Goal: Transaction & Acquisition: Purchase product/service

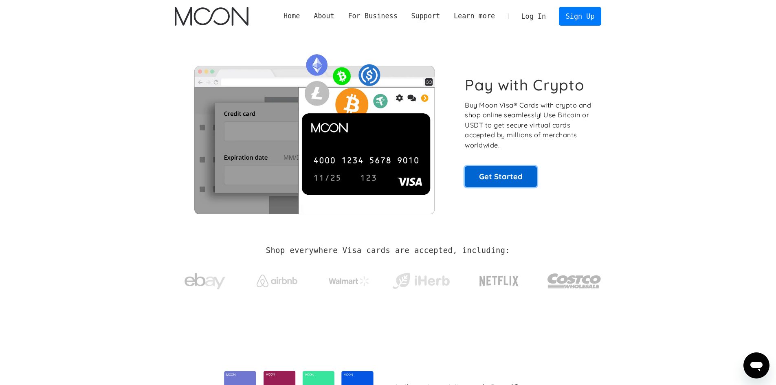
click at [523, 173] on link "Get Started" at bounding box center [501, 176] width 72 height 20
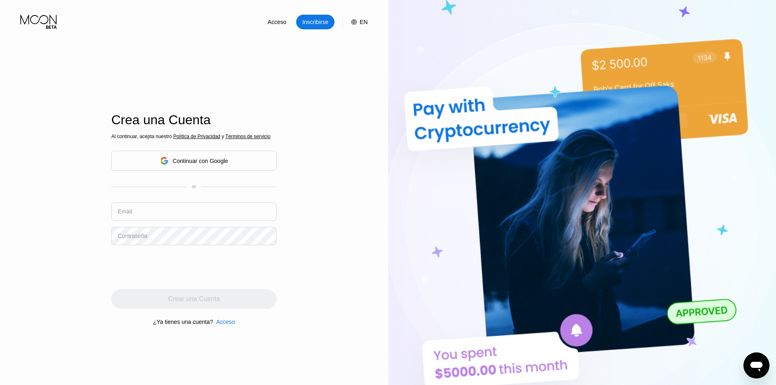
click at [216, 164] on div "Continuar con Google" at bounding box center [200, 161] width 55 height 7
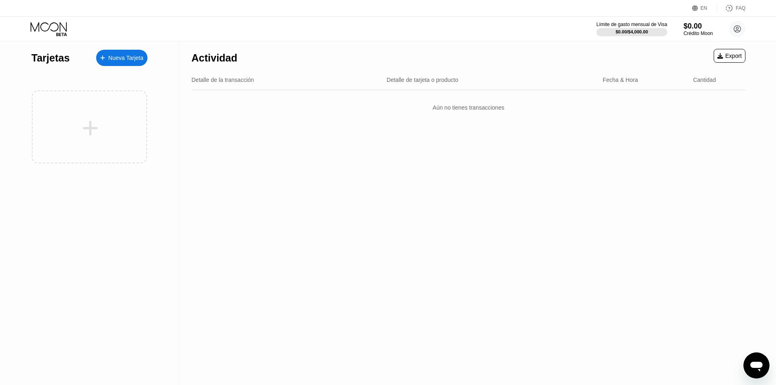
click at [132, 55] on div "Nueva Tarjeta" at bounding box center [125, 58] width 35 height 7
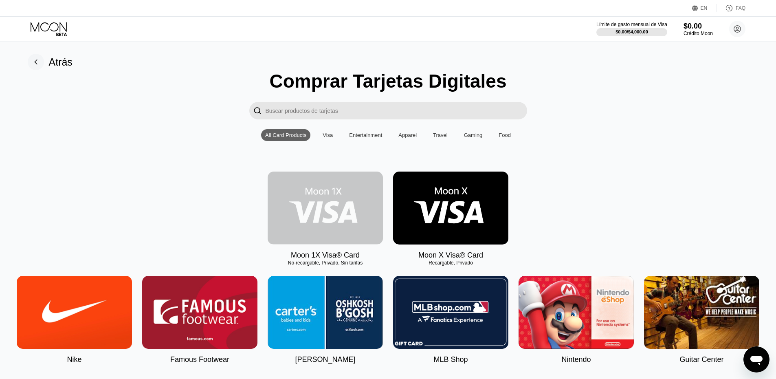
click at [328, 211] on img at bounding box center [325, 207] width 115 height 73
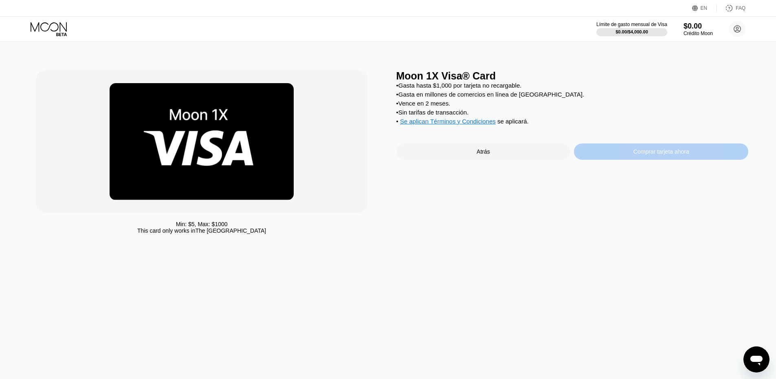
click at [633, 155] on div "Comprar tarjeta ahora" at bounding box center [661, 151] width 56 height 7
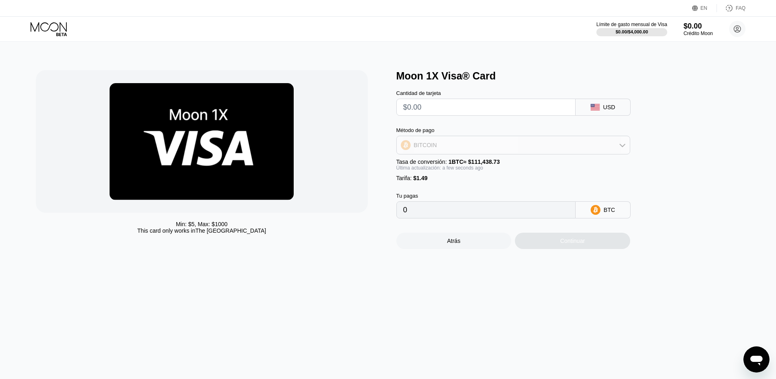
click at [459, 147] on div "BITCOIN" at bounding box center [513, 145] width 233 height 16
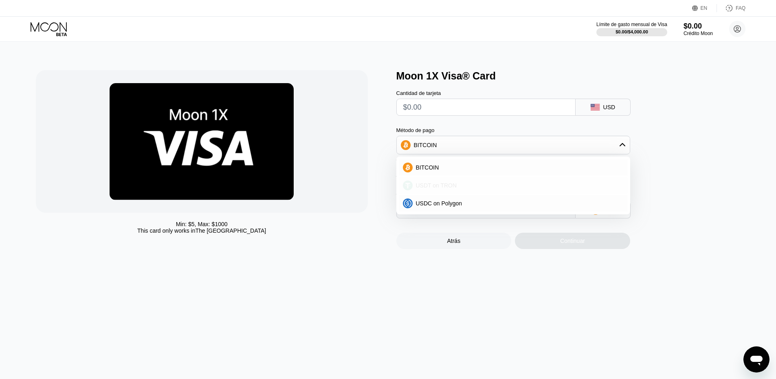
click at [461, 187] on div "USDT on TRON" at bounding box center [518, 185] width 211 height 7
type input "0.00"
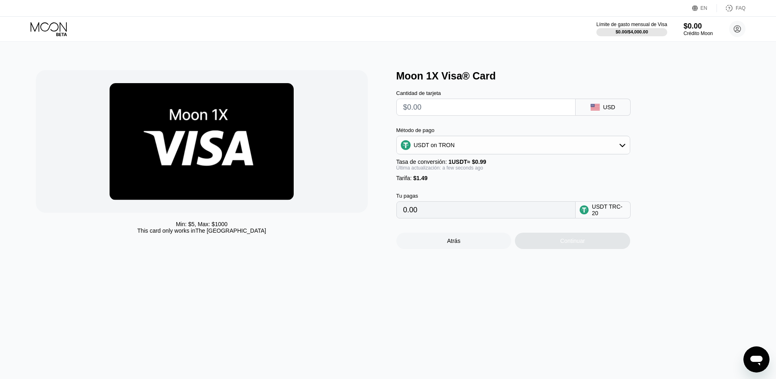
drag, startPoint x: 419, startPoint y: 186, endPoint x: 437, endPoint y: 177, distance: 20.6
click at [436, 177] on div "Método de pago USDT on TRON Tasa de conversión: 1 USDT ≈ $0.99 Última actualiza…" at bounding box center [513, 154] width 234 height 54
drag, startPoint x: 435, startPoint y: 214, endPoint x: 387, endPoint y: 219, distance: 47.9
click at [387, 219] on div "Min: $ 5 , Max: $ 1000 This card only works in The United States Moon 1X Visa® …" at bounding box center [388, 159] width 705 height 179
click at [507, 218] on input "0.00" at bounding box center [485, 210] width 165 height 16
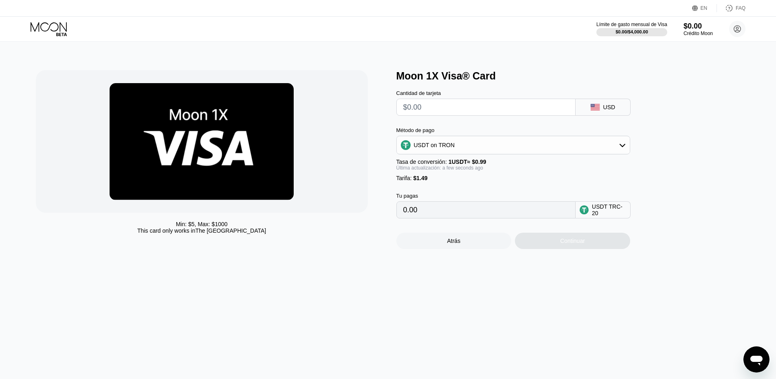
click at [444, 110] on input "text" at bounding box center [485, 107] width 165 height 16
type input "$2"
type input "3.53"
click at [612, 127] on div "Cantidad de tarjeta $2 USD Método de pago USDT on TRON Tasa de conversión: 1 US…" at bounding box center [526, 150] width 261 height 136
click at [454, 218] on input "3.53" at bounding box center [485, 210] width 165 height 16
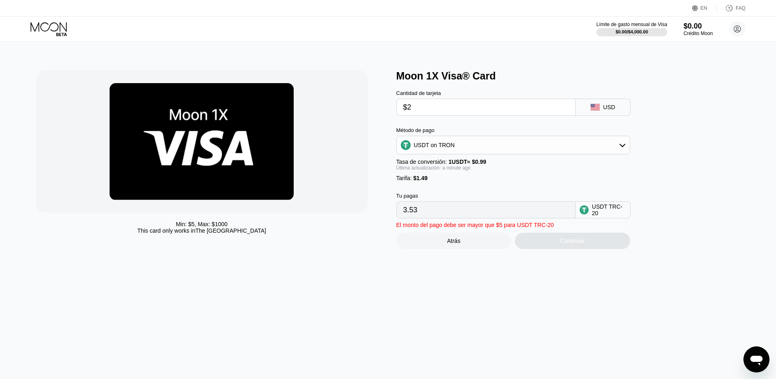
drag, startPoint x: 414, startPoint y: 112, endPoint x: 391, endPoint y: 119, distance: 24.3
click at [389, 114] on div "Min: $ 5 , Max: $ 1000 This card only works in The United States Moon 1X Visa® …" at bounding box center [388, 159] width 705 height 179
type input "$5"
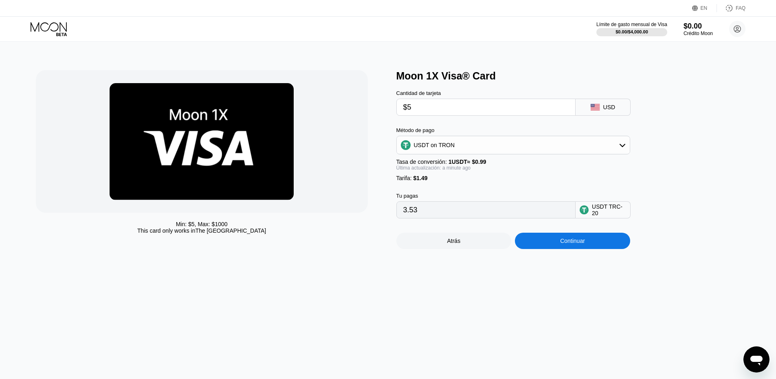
type input "6.56"
type input "$5"
click at [581, 244] on div "Continuar" at bounding box center [572, 240] width 25 height 7
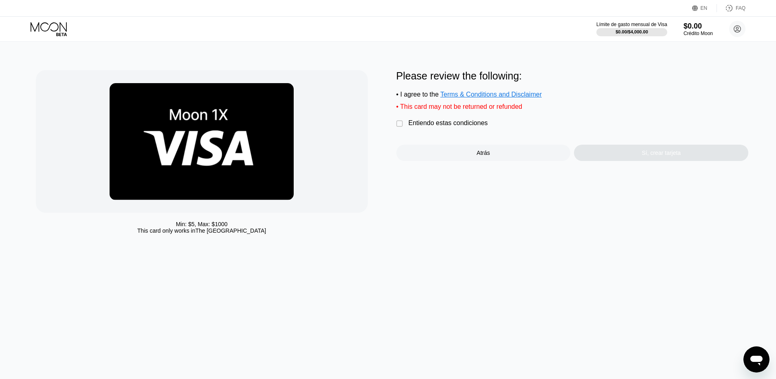
click at [448, 127] on div "Entiendo estas condiciones" at bounding box center [448, 122] width 79 height 7
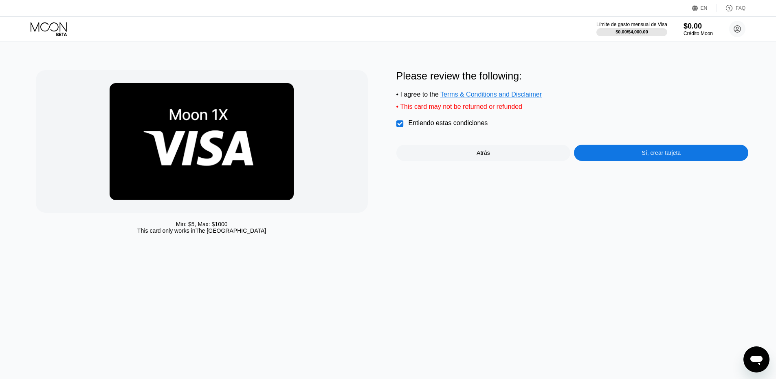
click at [617, 161] on div "Sí, crear tarjeta" at bounding box center [661, 153] width 174 height 16
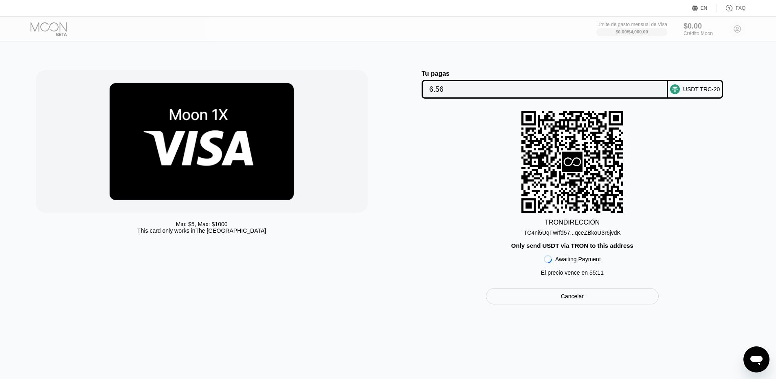
drag, startPoint x: 567, startPoint y: 224, endPoint x: 662, endPoint y: 266, distance: 104.1
click at [667, 267] on div "TRON DIRECCIÓN TC4ni5UqFwrfd57...qceZBkoU3r6jvdK Only send USDT via TRON to thi…" at bounding box center [572, 195] width 352 height 169
drag, startPoint x: 547, startPoint y: 222, endPoint x: 622, endPoint y: 287, distance: 99.7
click at [622, 287] on div "Tu pagas 6.56 USDT TRC-20 TRON DIRECCIÓN TC4ni5UqFwrfd57...qceZBkoU3r6jvdK Only…" at bounding box center [572, 187] width 352 height 234
copy div "TRON DIRECCIÓN TC4ni5UqFwrfd57...qceZBkoU3r6jvdK Only send USDT via TRON to thi…"
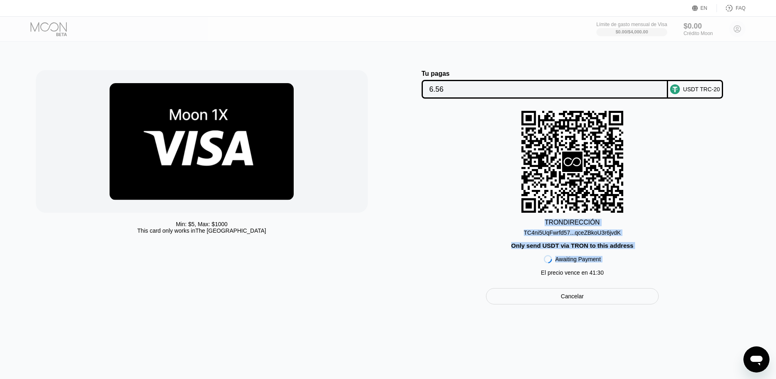
click at [659, 191] on div "TRON DIRECCIÓN TC4ni5UqFwrfd57...qceZBkoU3r6jvdK Only send USDT via TRON to thi…" at bounding box center [572, 195] width 352 height 169
